Goal: Find specific page/section: Find specific page/section

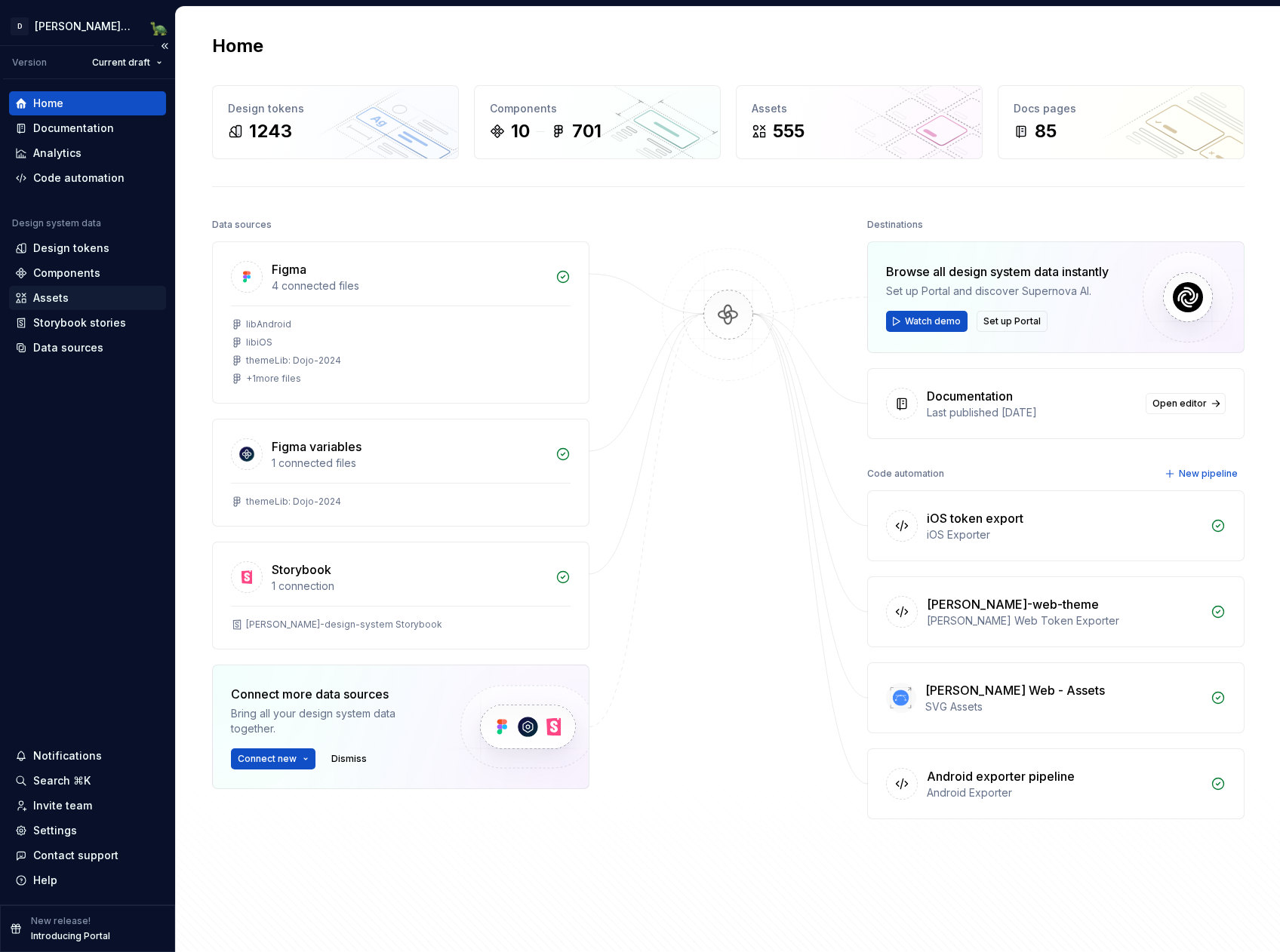
click at [116, 296] on div "Assets" at bounding box center [88, 299] width 145 height 15
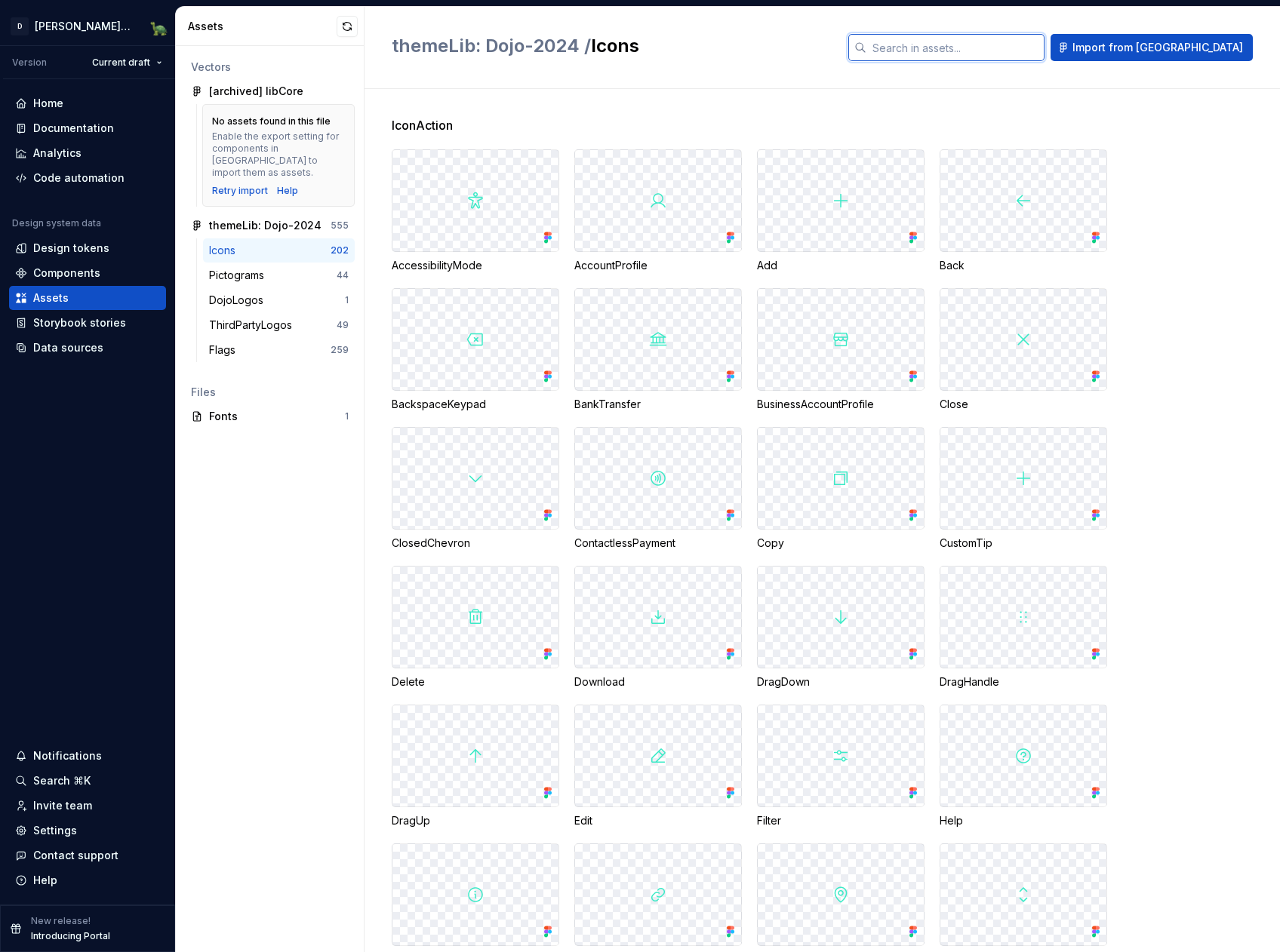
click at [1044, 55] on input "text" at bounding box center [955, 47] width 178 height 27
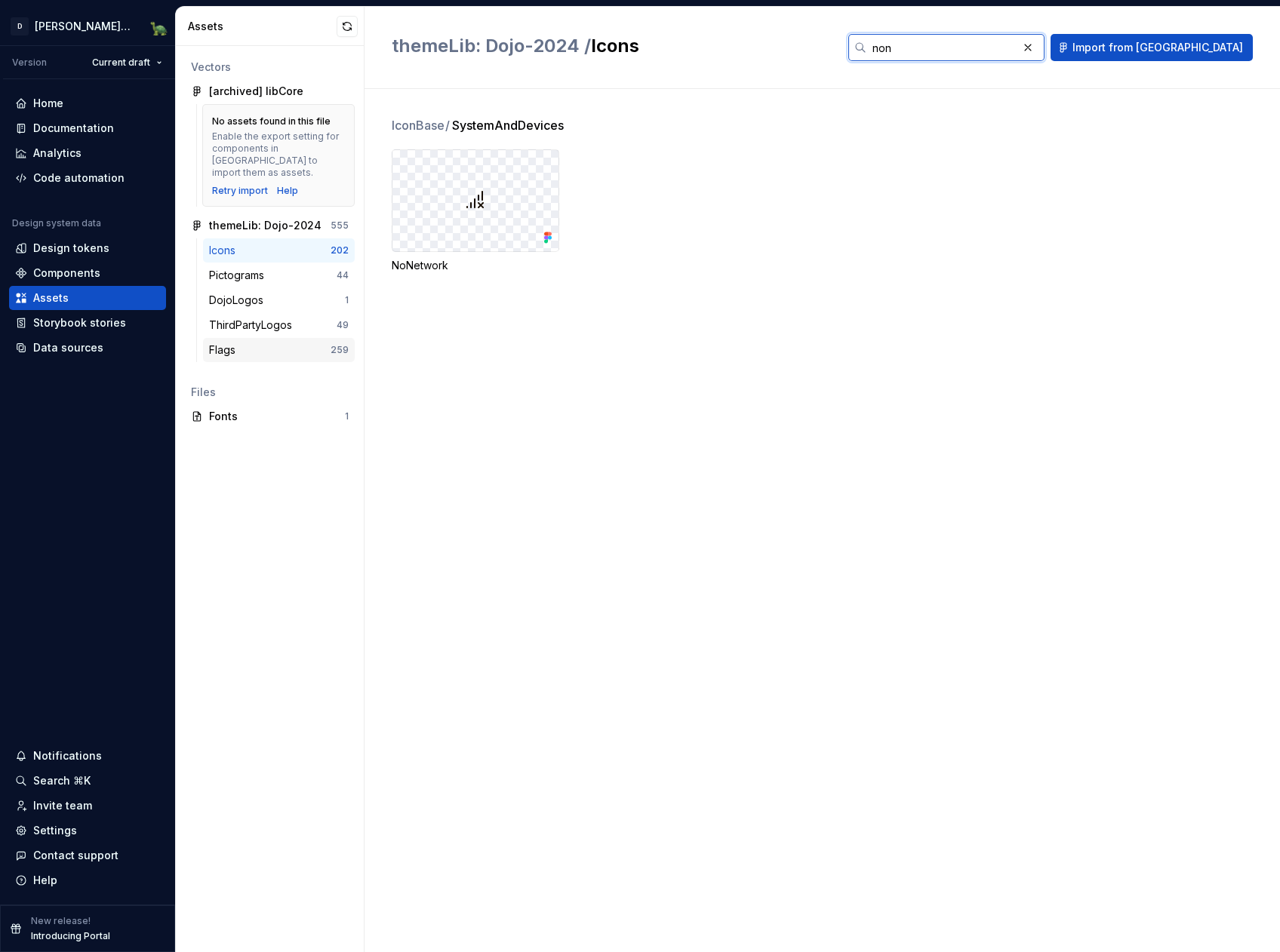
type input "non"
click at [273, 338] on div "Flags 259" at bounding box center [279, 349] width 152 height 24
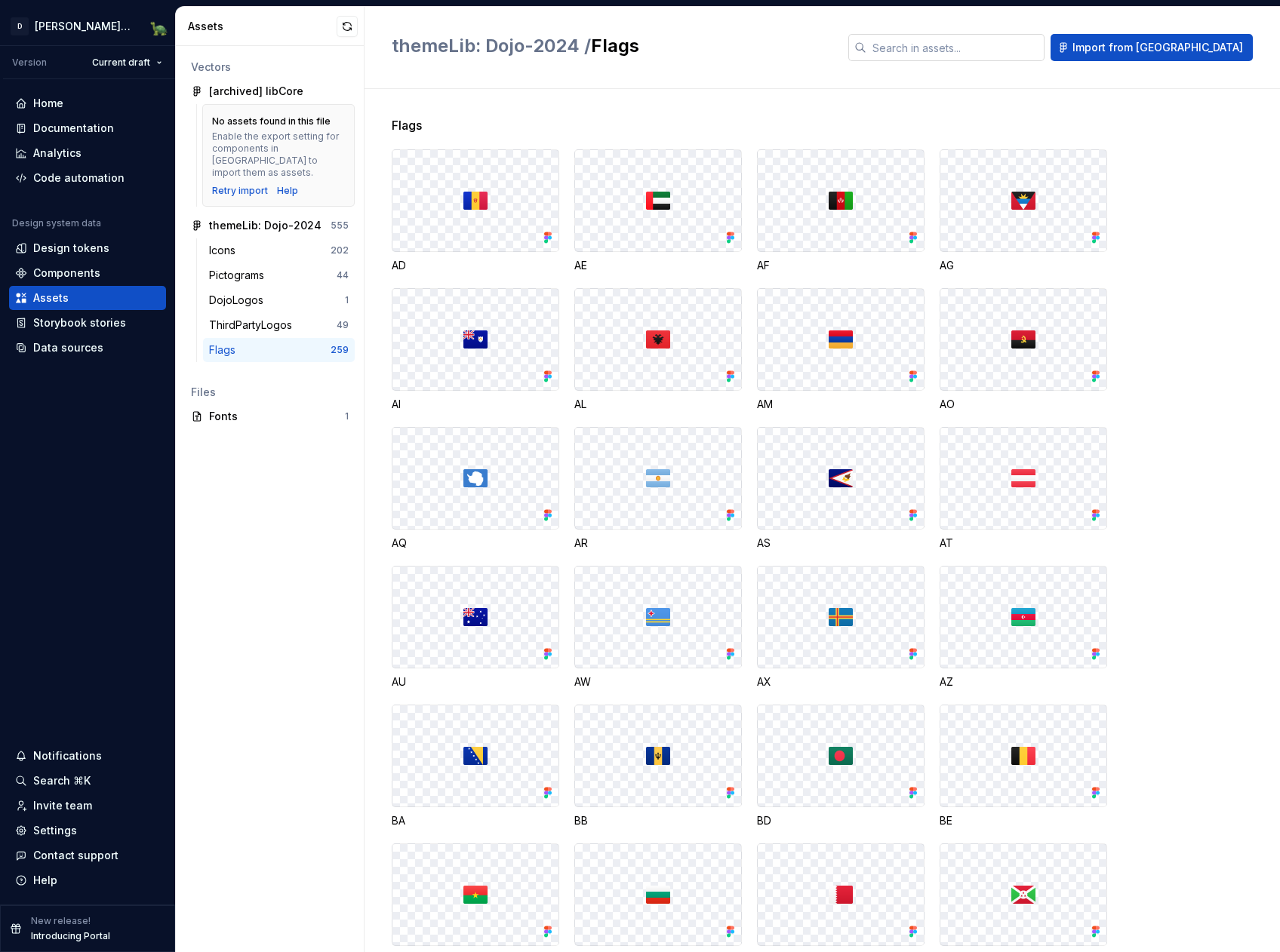
click at [1002, 35] on div "themeLib: Dojo-2024 / Flags Import from [GEOGRAPHIC_DATA]" at bounding box center [822, 48] width 915 height 83
click at [1001, 40] on input "text" at bounding box center [955, 47] width 178 height 27
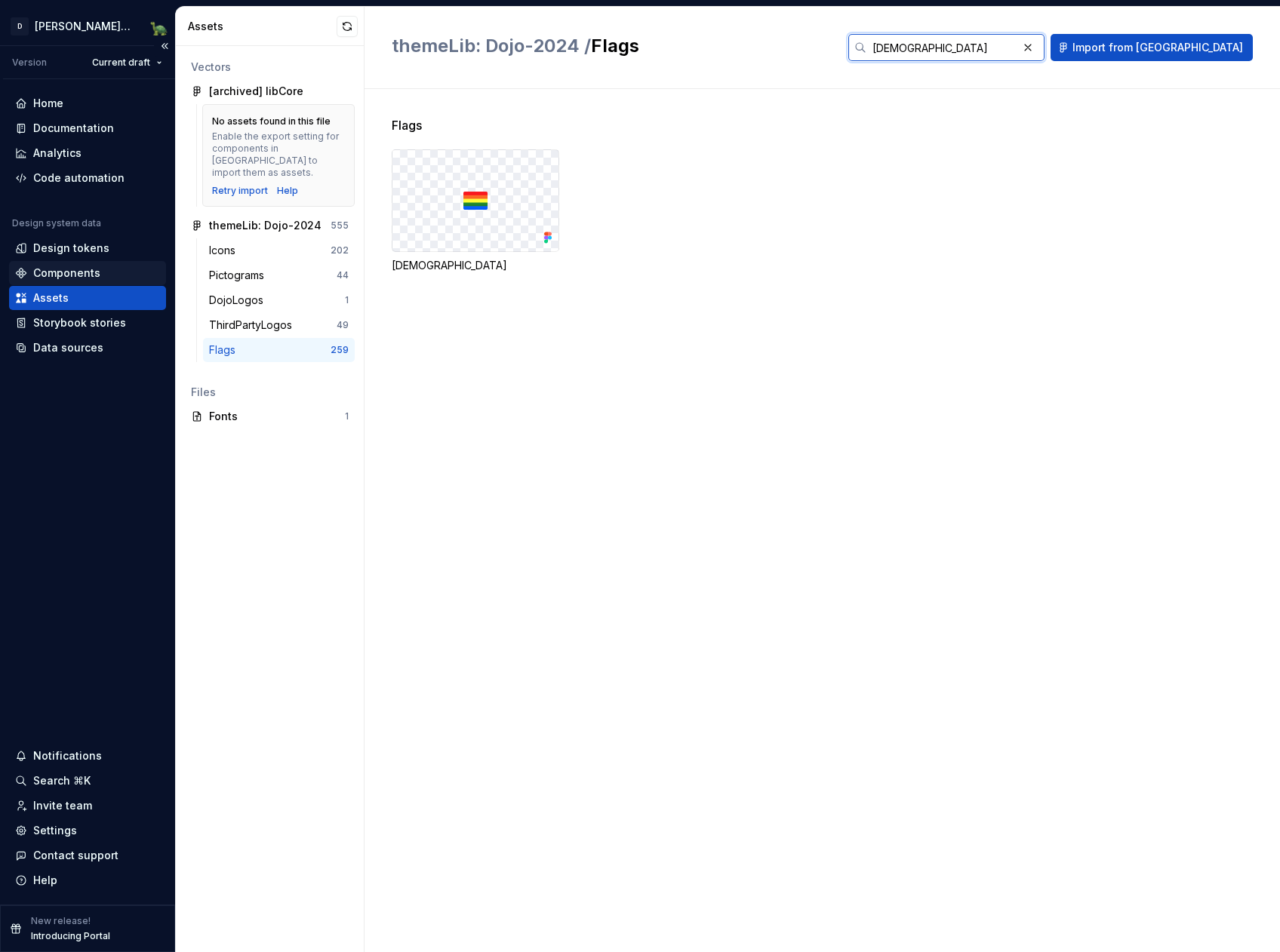
type input "[DEMOGRAPHIC_DATA]"
click at [80, 266] on div "Components" at bounding box center [66, 273] width 67 height 15
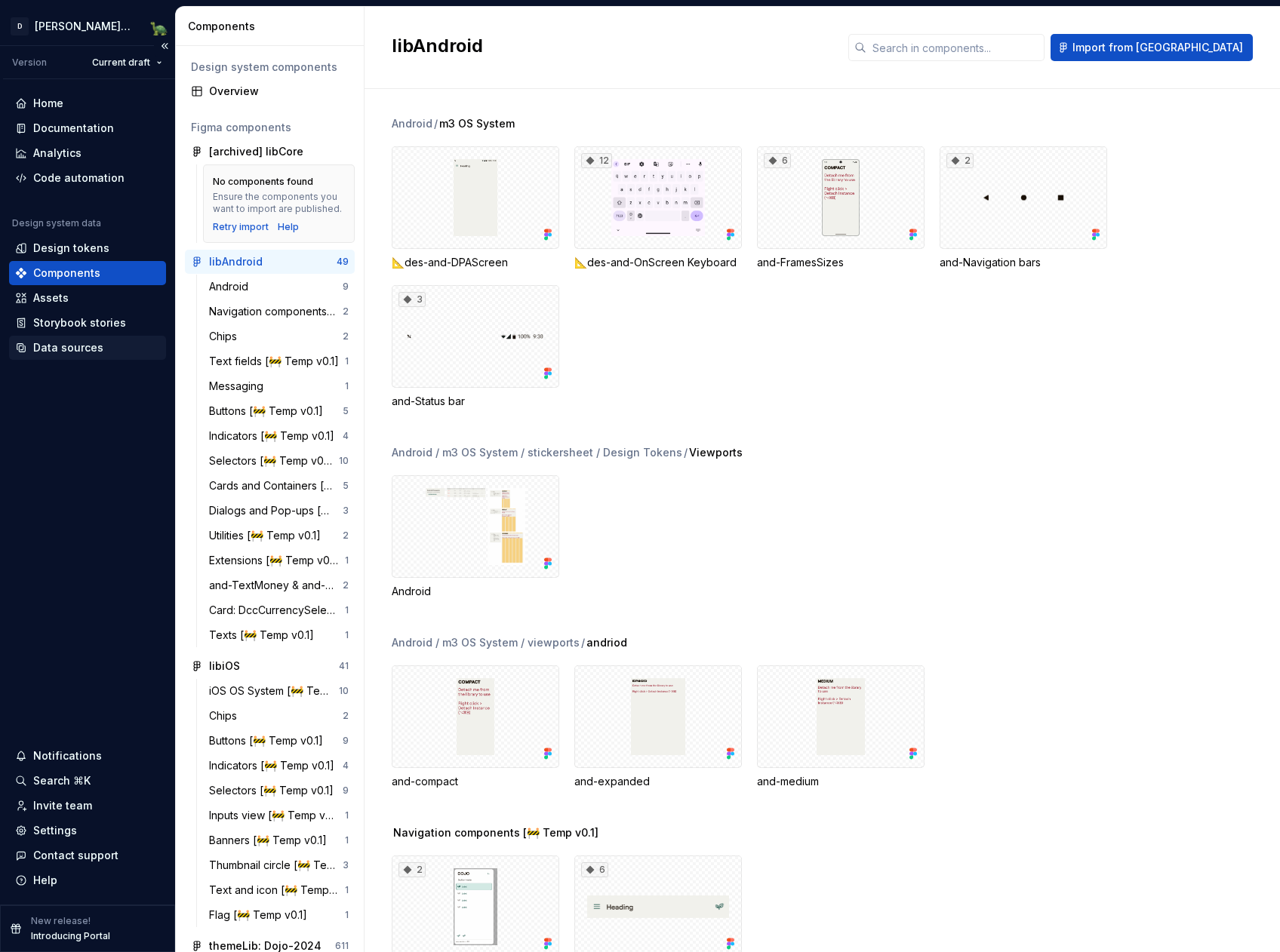
click at [78, 353] on div "Data sources" at bounding box center [68, 348] width 70 height 15
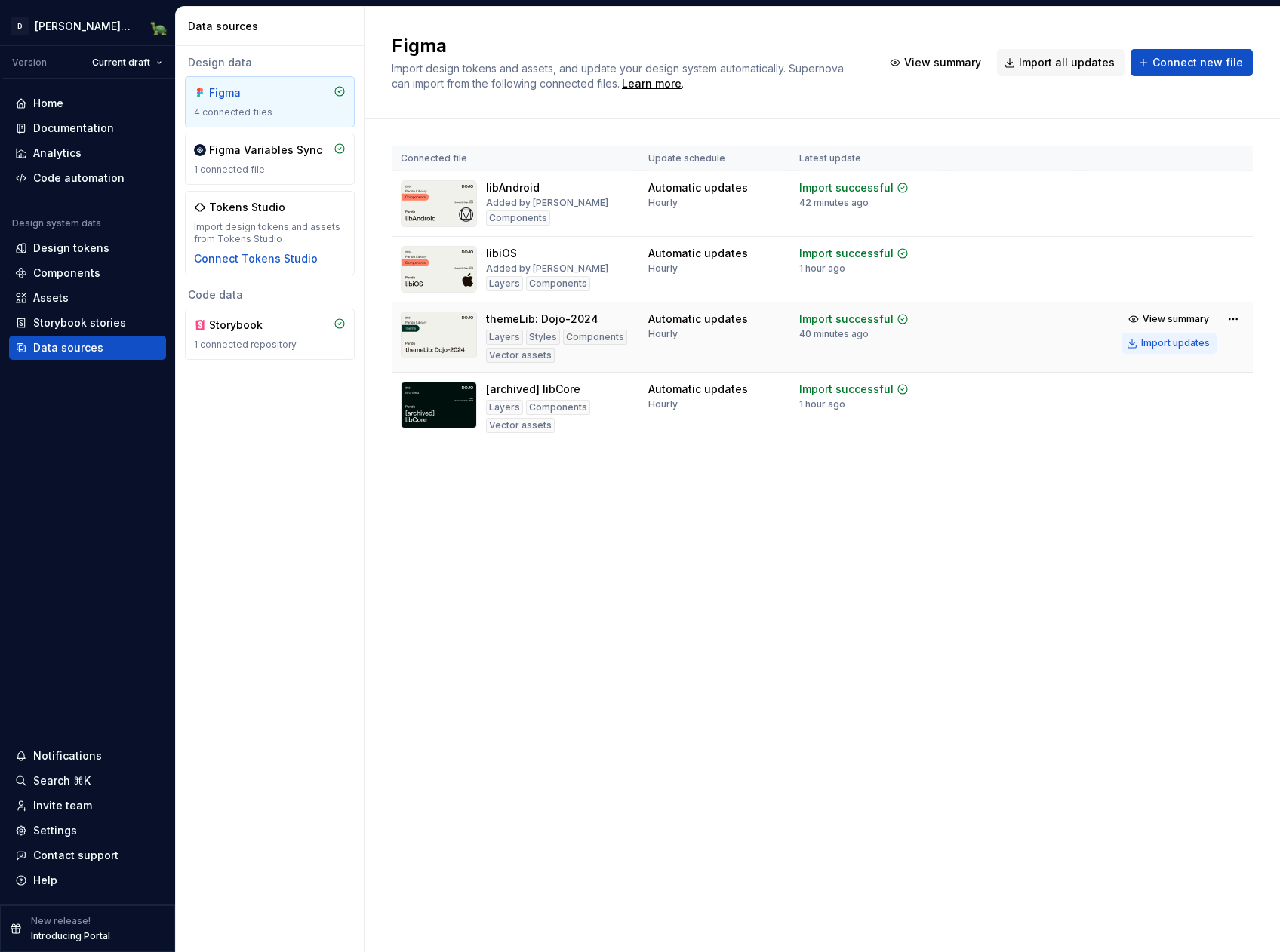
click at [1152, 341] on div "Import updates" at bounding box center [1175, 343] width 69 height 12
click at [1155, 344] on div "Import updates" at bounding box center [1175, 343] width 69 height 12
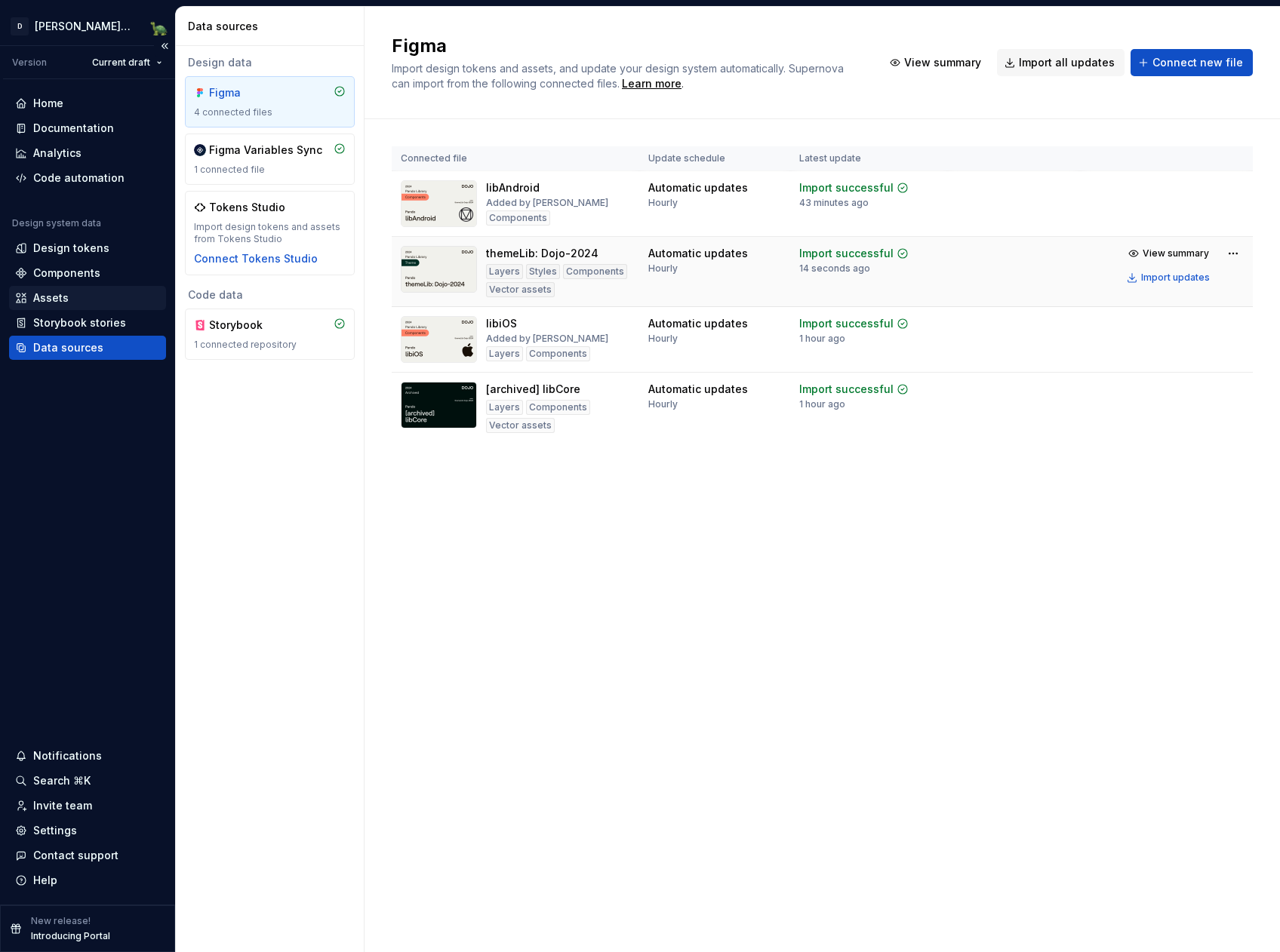
click at [67, 292] on div "Assets" at bounding box center [88, 299] width 145 height 15
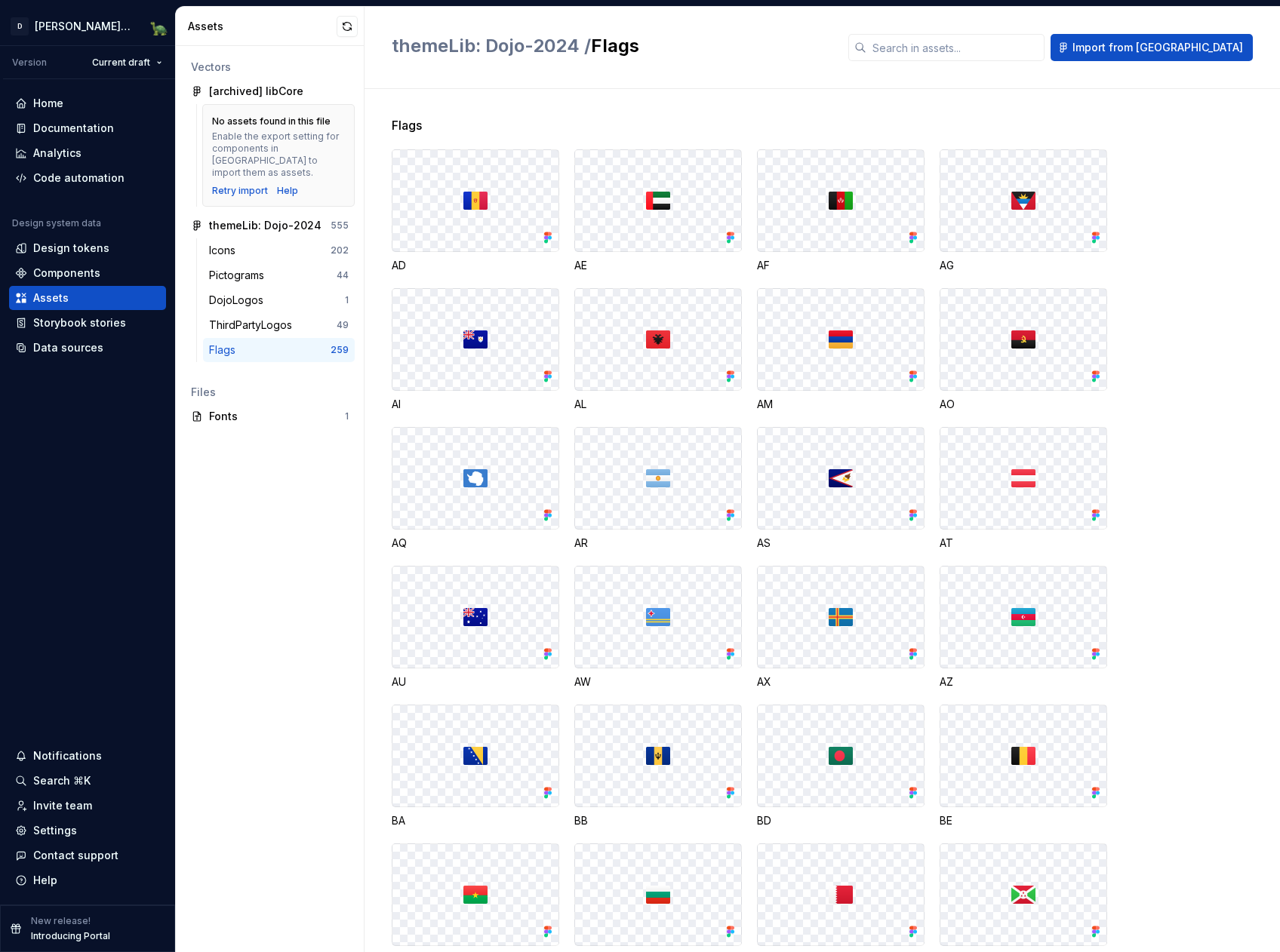
click at [284, 343] on div "Flags" at bounding box center [269, 350] width 121 height 15
click at [1038, 51] on input "text" at bounding box center [955, 47] width 178 height 27
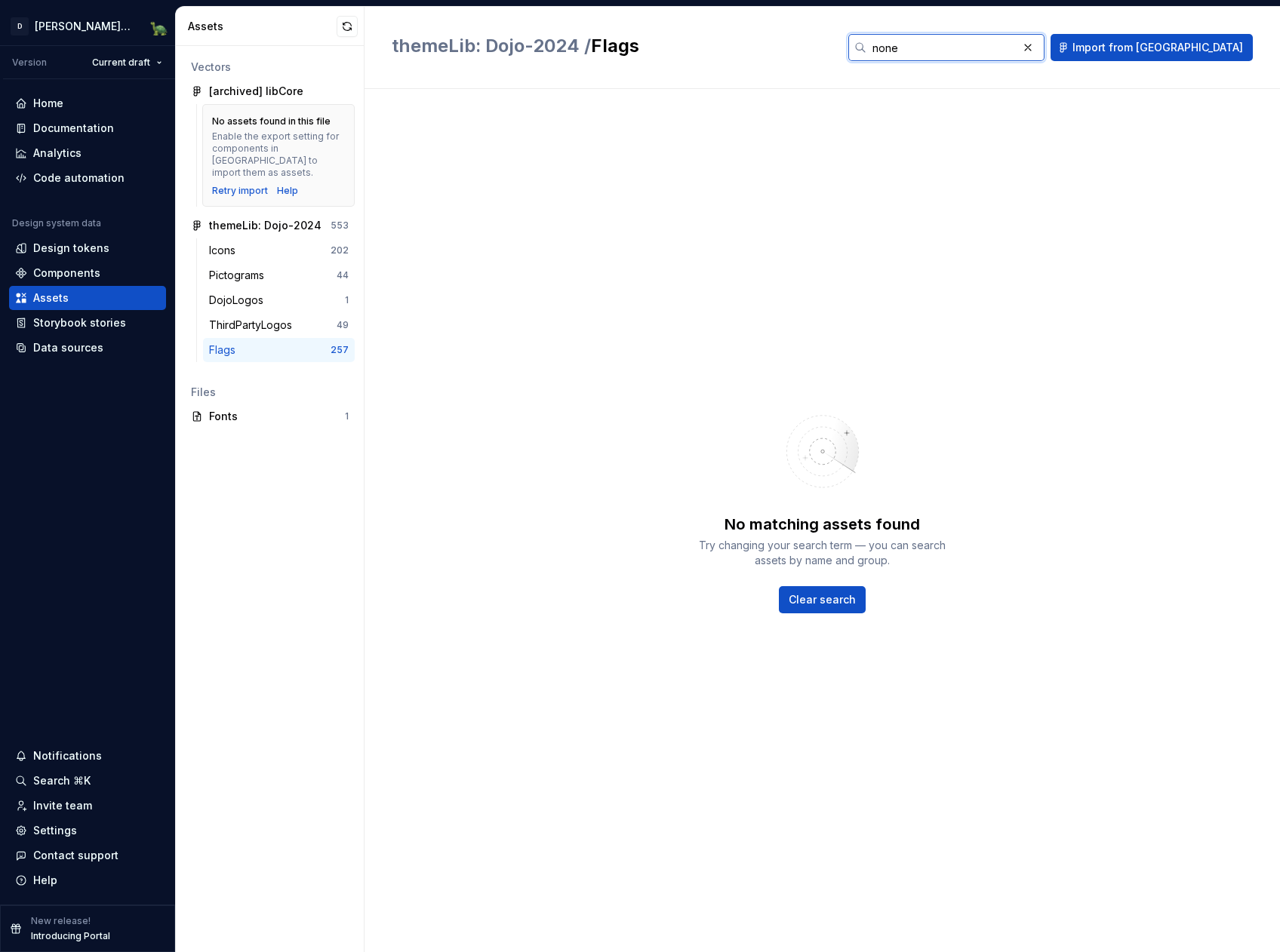
type input "J"
type input "[DEMOGRAPHIC_DATA]"
